Goal: Transaction & Acquisition: Subscribe to service/newsletter

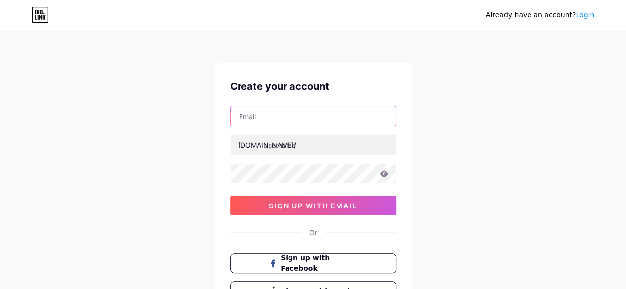
click at [320, 117] on input "text" at bounding box center [312, 116] width 165 height 20
click at [316, 112] on input "text" at bounding box center [312, 116] width 165 height 20
paste input "[EMAIL_ADDRESS][DOMAIN_NAME]"
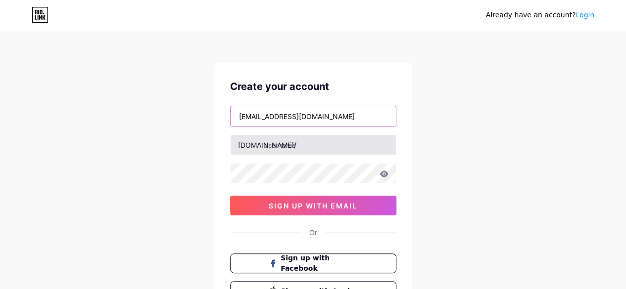
type input "[EMAIL_ADDRESS][DOMAIN_NAME]"
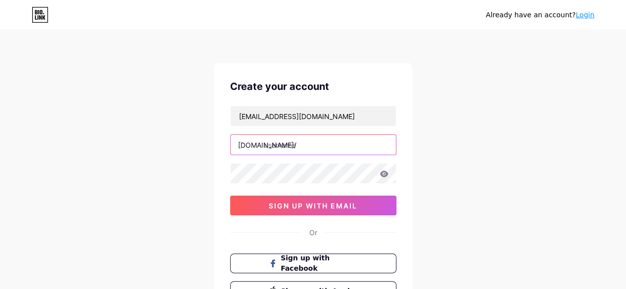
click at [279, 144] on input "text" at bounding box center [312, 145] width 165 height 20
click at [311, 144] on input "text" at bounding box center [312, 145] width 165 height 20
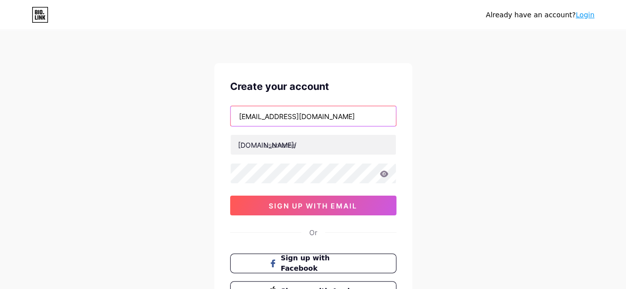
drag, startPoint x: 237, startPoint y: 117, endPoint x: 283, endPoint y: 124, distance: 46.0
click at [283, 124] on input "[EMAIL_ADDRESS][DOMAIN_NAME]" at bounding box center [312, 116] width 165 height 20
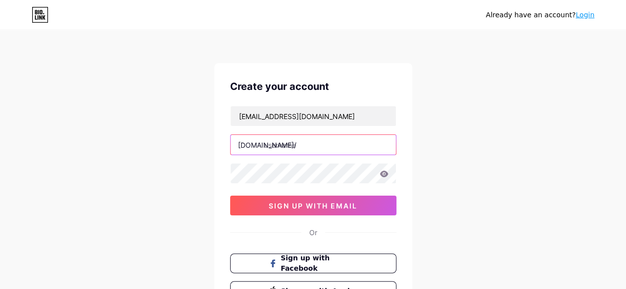
click at [281, 146] on input "text" at bounding box center [312, 145] width 165 height 20
paste input "acerservicece"
type input "acerservicece"
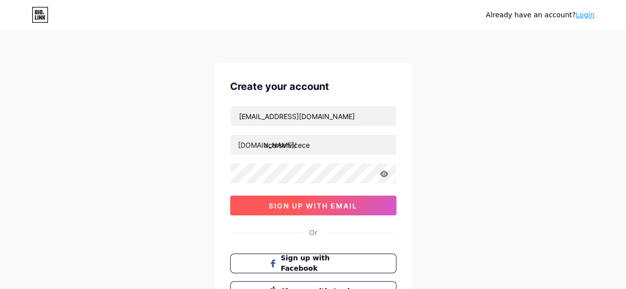
click at [323, 205] on span "sign up with email" at bounding box center [313, 206] width 89 height 8
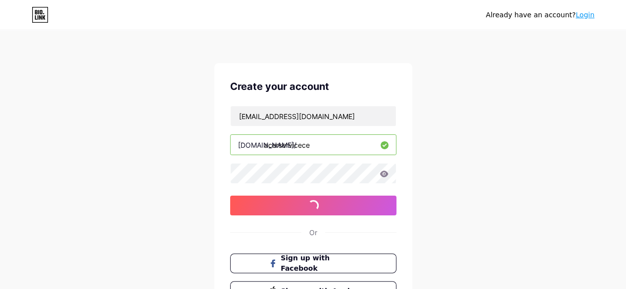
scroll to position [49, 0]
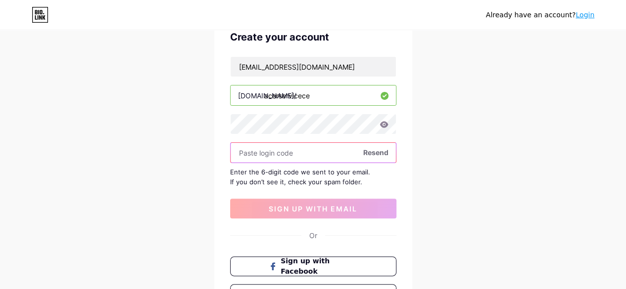
click at [295, 151] on input "text" at bounding box center [312, 153] width 165 height 20
click at [385, 126] on icon at bounding box center [383, 124] width 8 height 6
click at [339, 143] on input "text" at bounding box center [312, 153] width 165 height 20
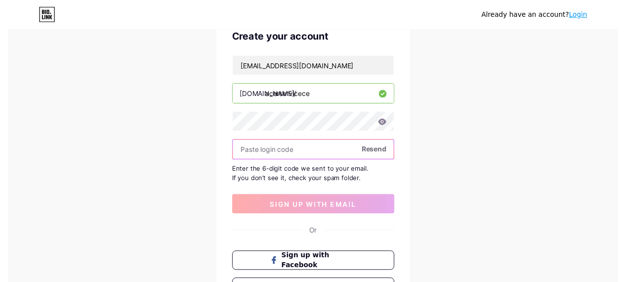
scroll to position [0, 0]
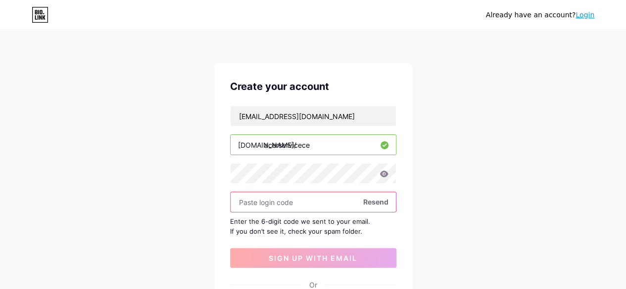
click at [323, 207] on input "text" at bounding box center [312, 202] width 165 height 20
paste input "890389"
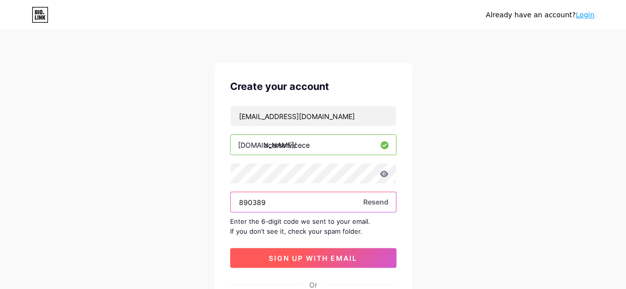
type input "890389"
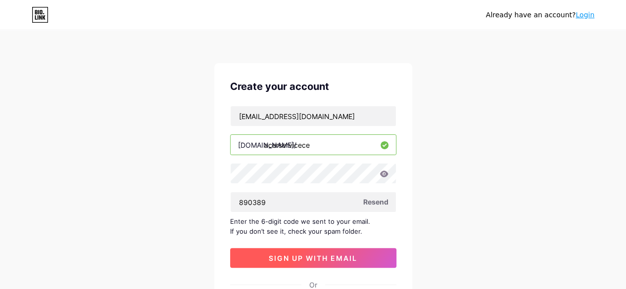
click at [322, 254] on span "sign up with email" at bounding box center [313, 258] width 89 height 8
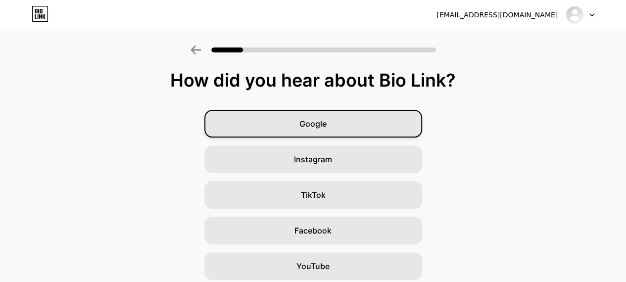
click at [350, 125] on div "Google" at bounding box center [313, 124] width 218 height 28
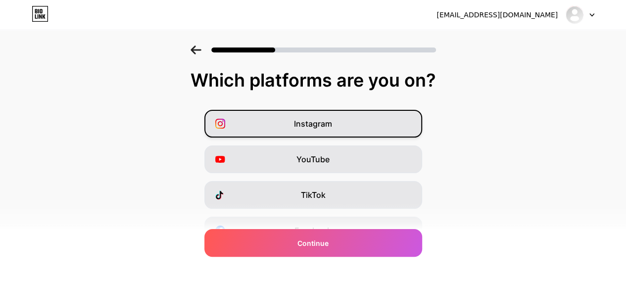
click at [364, 122] on div "Instagram" at bounding box center [313, 124] width 218 height 28
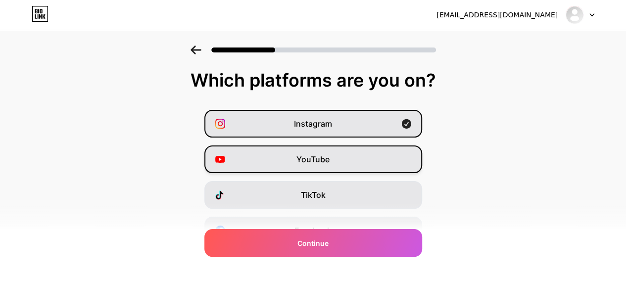
click at [315, 152] on div "YouTube" at bounding box center [313, 159] width 218 height 28
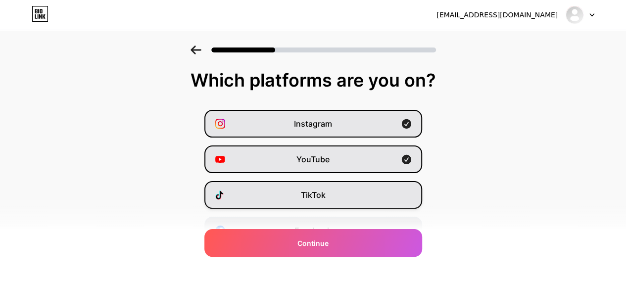
scroll to position [49, 0]
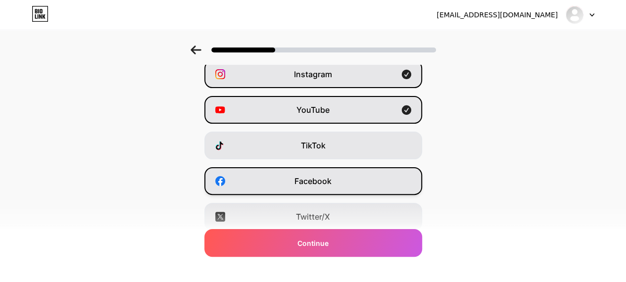
click at [322, 181] on span "Facebook" at bounding box center [312, 181] width 37 height 12
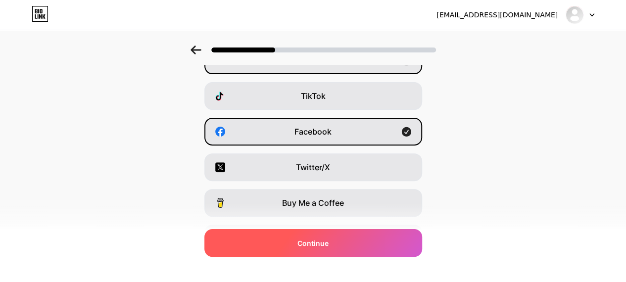
click at [328, 243] on span "Continue" at bounding box center [312, 243] width 31 height 10
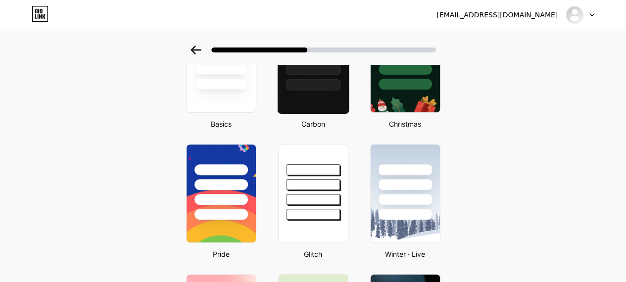
scroll to position [0, 0]
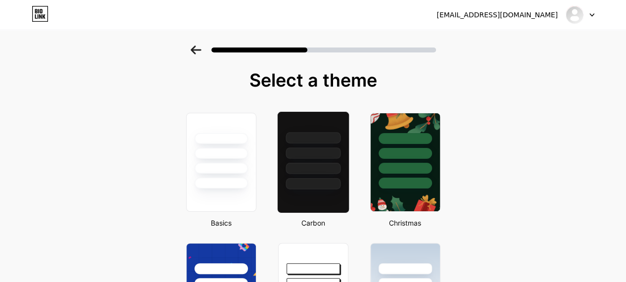
click at [309, 182] on div at bounding box center [312, 183] width 55 height 11
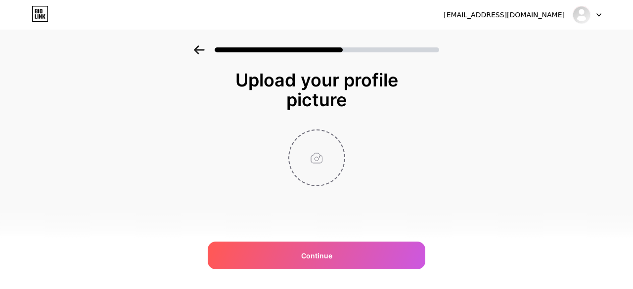
click at [320, 146] on input "file" at bounding box center [316, 158] width 55 height 55
type input "C:\fakepath\Acer Logo.jpg"
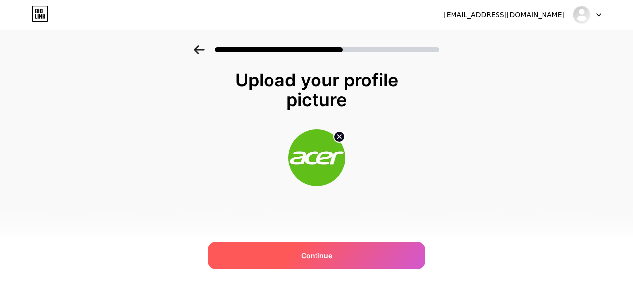
click at [326, 251] on span "Continue" at bounding box center [316, 256] width 31 height 10
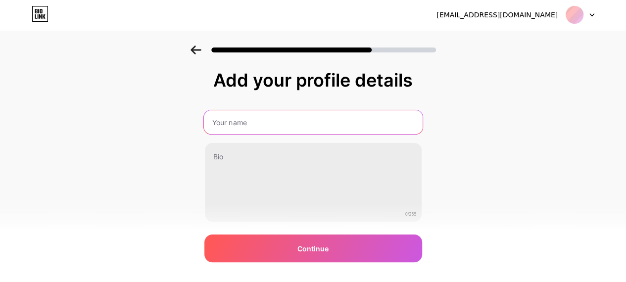
click at [274, 114] on input "text" at bounding box center [312, 122] width 219 height 24
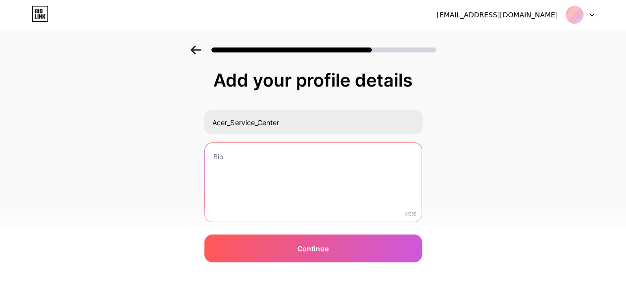
click at [257, 158] on textarea at bounding box center [313, 183] width 217 height 80
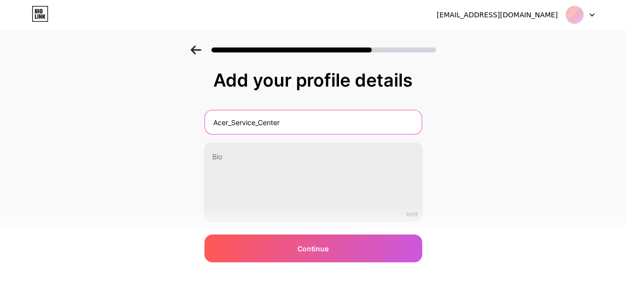
click at [266, 126] on input "Acer_Service_Center" at bounding box center [313, 122] width 217 height 24
type input "Acer Service Center"
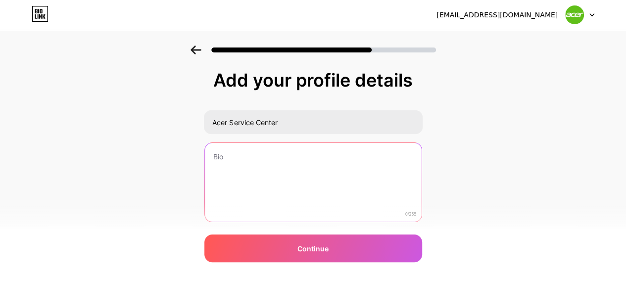
drag, startPoint x: 251, startPoint y: 157, endPoint x: 241, endPoint y: 152, distance: 11.1
click at [250, 157] on textarea at bounding box center [313, 183] width 217 height 80
paste textarea "ACER SERVICE CENTER 🔧 Acer Authorized Service Hub 📍 Nagpur | Genuine Parts & Re…"
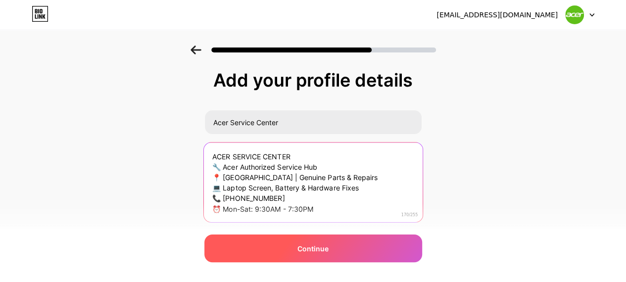
type textarea "ACER SERVICE CENTER 🔧 Acer Authorized Service Hub 📍 Nagpur | Genuine Parts & Re…"
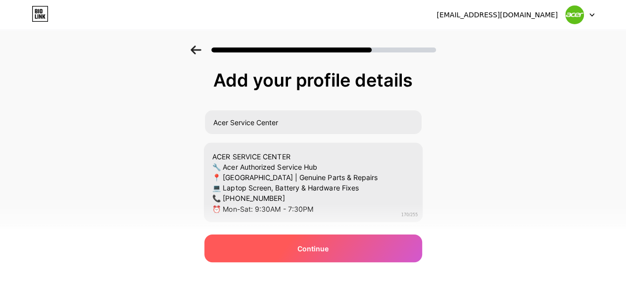
click at [319, 255] on div "Continue" at bounding box center [313, 248] width 218 height 28
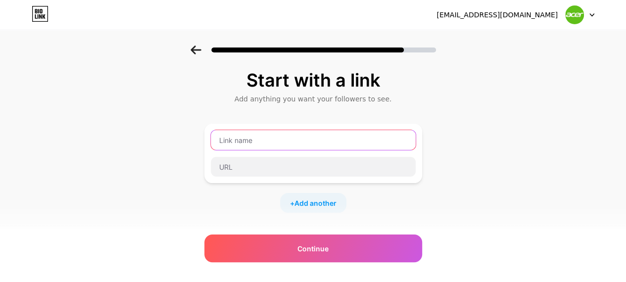
click at [300, 144] on input "text" at bounding box center [313, 140] width 205 height 20
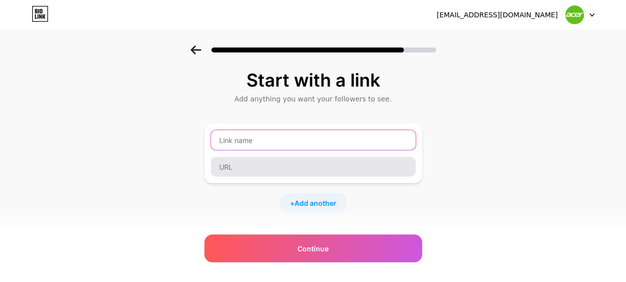
paste input "Acer Service Center In Dhantoli"
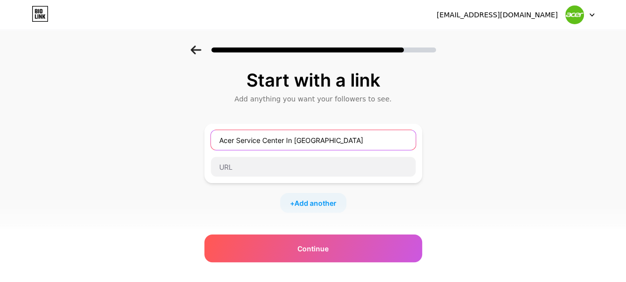
drag, startPoint x: 288, startPoint y: 139, endPoint x: 451, endPoint y: 139, distance: 163.2
click at [451, 139] on div "Start with a link Add anything you want your followers to see. Acer Service Cen…" at bounding box center [313, 220] width 626 height 348
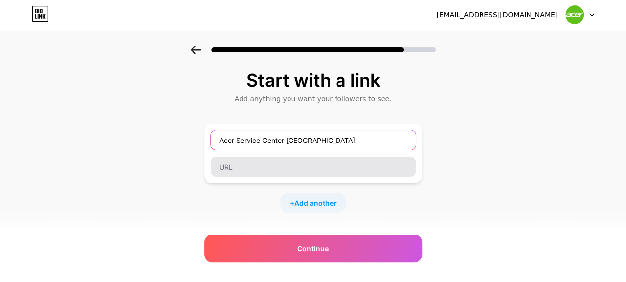
type input "Acer Service Center Nagpur"
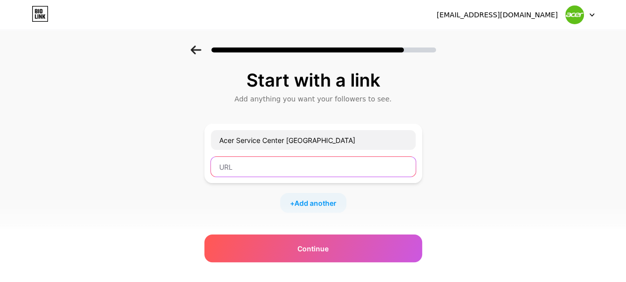
drag, startPoint x: 315, startPoint y: 166, endPoint x: 315, endPoint y: 175, distance: 8.4
click at [315, 167] on input "text" at bounding box center [313, 167] width 205 height 20
paste input "https://acerservicecentre.in/"
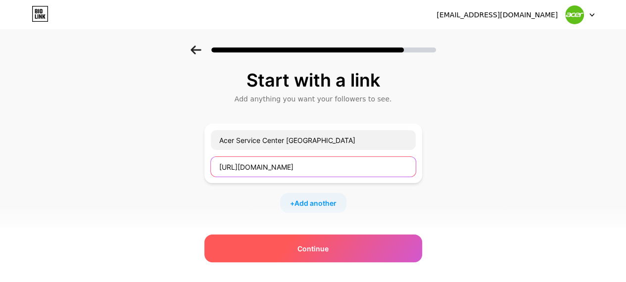
type input "https://acerservicecentre.in/"
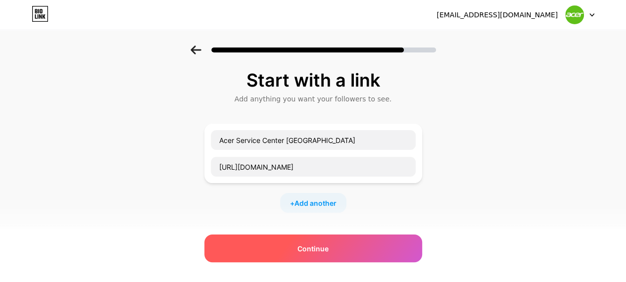
click at [341, 254] on div "Continue" at bounding box center [313, 248] width 218 height 28
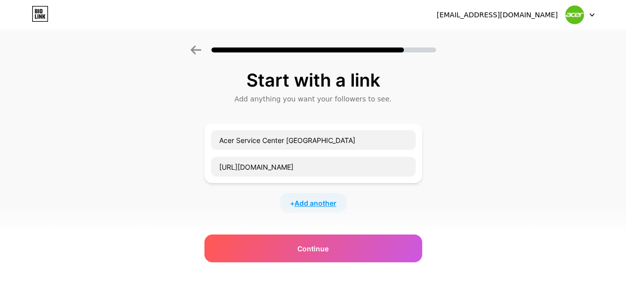
click at [325, 200] on span "Add another" at bounding box center [315, 203] width 42 height 10
click at [302, 208] on input "text" at bounding box center [313, 209] width 205 height 20
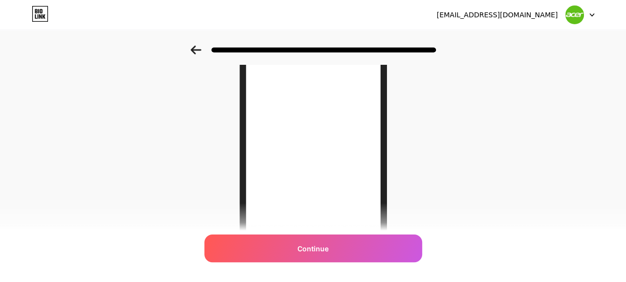
scroll to position [99, 0]
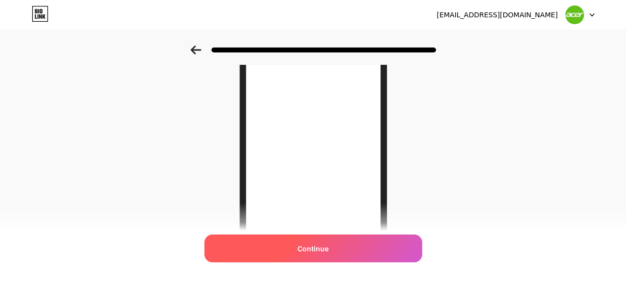
click at [321, 249] on span "Continue" at bounding box center [312, 248] width 31 height 10
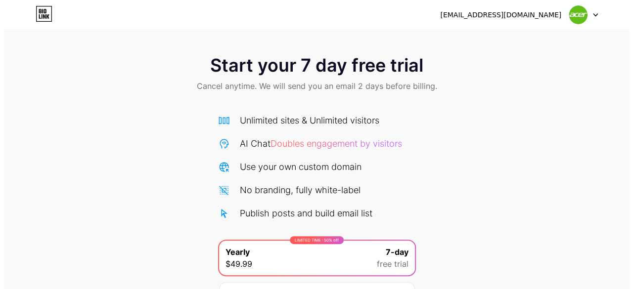
scroll to position [108, 0]
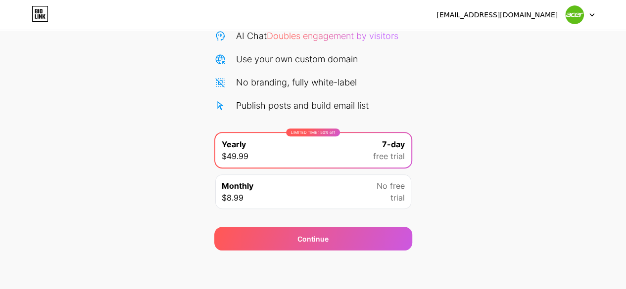
click at [335, 203] on div "Monthly $8.99 No free trial" at bounding box center [313, 192] width 196 height 35
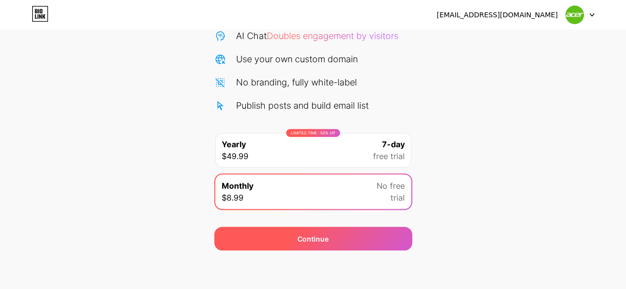
click at [303, 243] on div "Continue" at bounding box center [312, 239] width 31 height 10
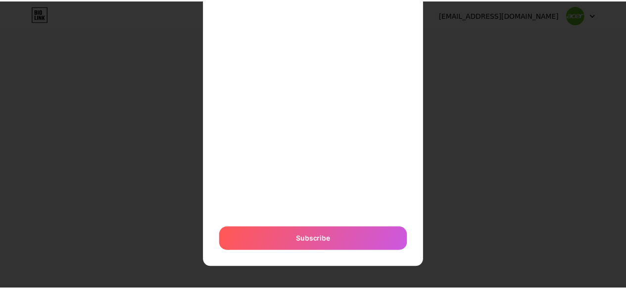
scroll to position [0, 0]
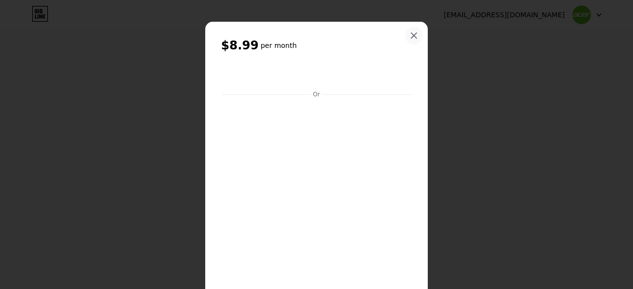
click at [410, 29] on div at bounding box center [414, 36] width 18 height 18
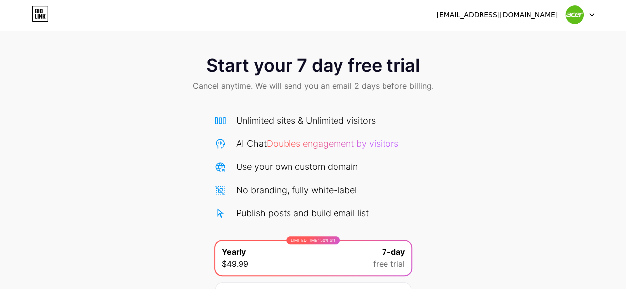
click at [37, 17] on icon at bounding box center [40, 14] width 17 height 16
click at [569, 15] on img at bounding box center [574, 14] width 19 height 19
click at [525, 100] on div "Start your 7 day free trial Cancel anytime. We will send you an email 2 days be…" at bounding box center [313, 75] width 626 height 58
click at [37, 12] on icon at bounding box center [40, 14] width 17 height 16
click at [591, 13] on icon at bounding box center [591, 14] width 5 height 3
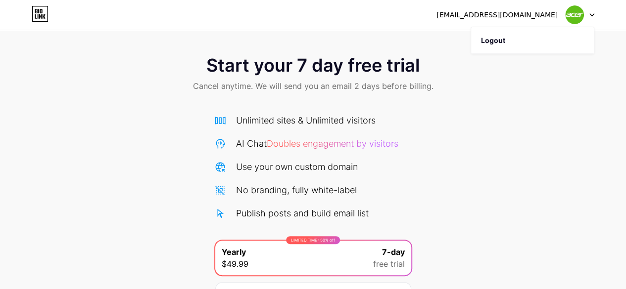
click at [588, 15] on div at bounding box center [579, 15] width 29 height 18
drag, startPoint x: 42, startPoint y: 3, endPoint x: 44, endPoint y: 10, distance: 7.4
click at [44, 6] on div "[EMAIL_ADDRESS][DOMAIN_NAME] Logout" at bounding box center [313, 15] width 626 height 30
click at [44, 11] on icon at bounding box center [40, 14] width 17 height 16
